Goal: Understand process/instructions

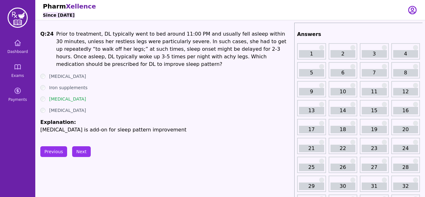
scroll to position [9, 0]
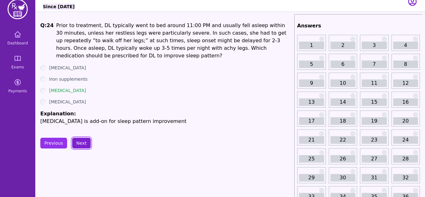
click at [84, 138] on button "Next" at bounding box center [81, 143] width 19 height 11
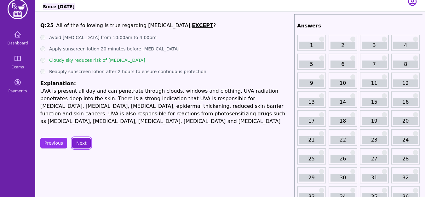
click at [82, 143] on button "Next" at bounding box center [81, 143] width 19 height 11
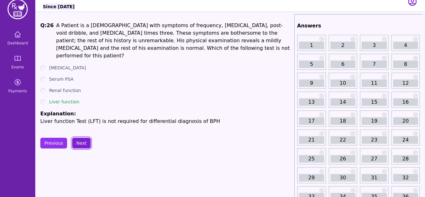
click at [80, 138] on button "Next" at bounding box center [81, 143] width 19 height 11
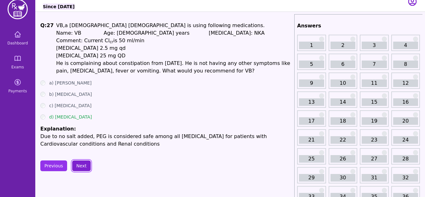
click at [82, 167] on button "Next" at bounding box center [81, 165] width 19 height 11
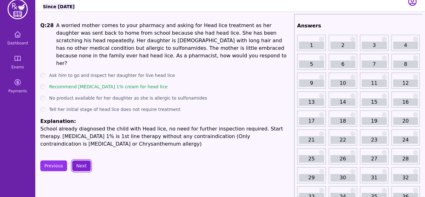
click at [81, 160] on button "Next" at bounding box center [81, 165] width 19 height 11
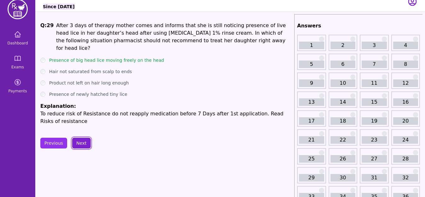
click at [85, 138] on button "Next" at bounding box center [81, 143] width 19 height 11
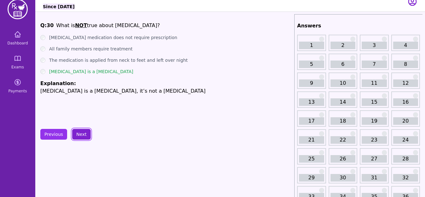
click at [82, 133] on button "Next" at bounding box center [81, 134] width 19 height 11
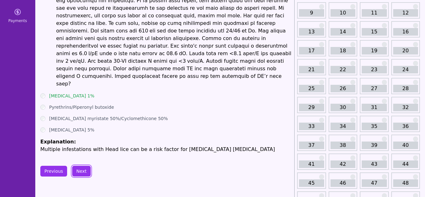
scroll to position [84, 0]
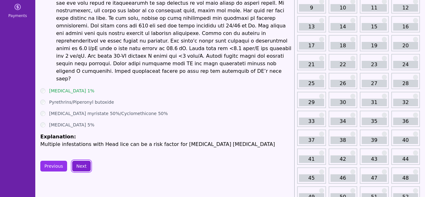
click at [88, 161] on button "Next" at bounding box center [81, 166] width 19 height 11
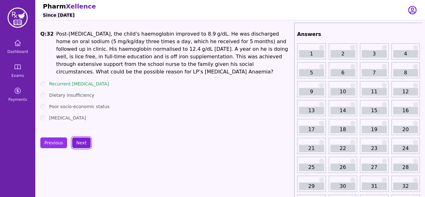
click at [85, 143] on button "Next" at bounding box center [81, 142] width 19 height 11
